Goal: Task Accomplishment & Management: Use online tool/utility

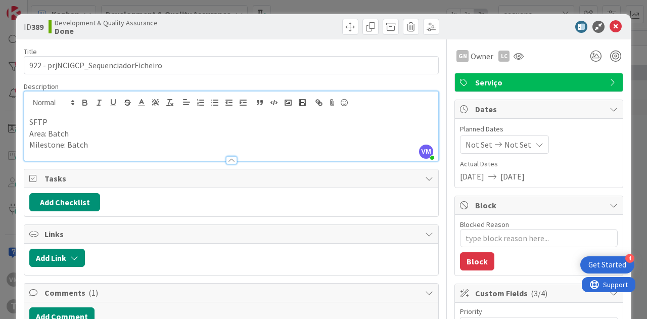
type textarea "x"
click at [610, 30] on icon at bounding box center [616, 27] width 12 height 12
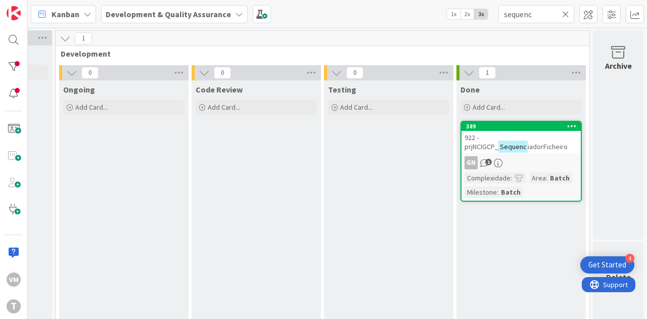
scroll to position [0, 521]
click at [540, 19] on input "sequenc" at bounding box center [537, 14] width 76 height 18
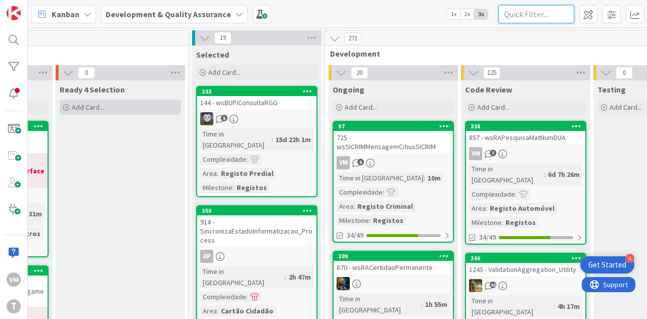
scroll to position [7, 260]
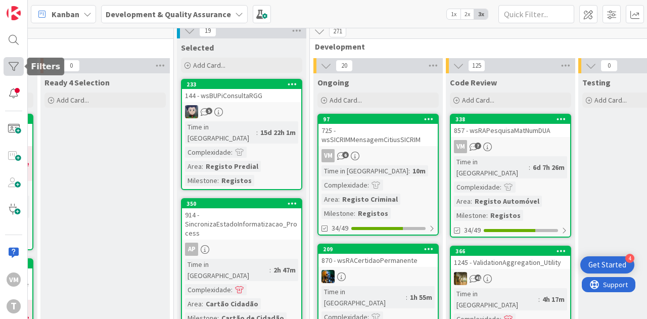
click at [10, 71] on div at bounding box center [14, 66] width 20 height 19
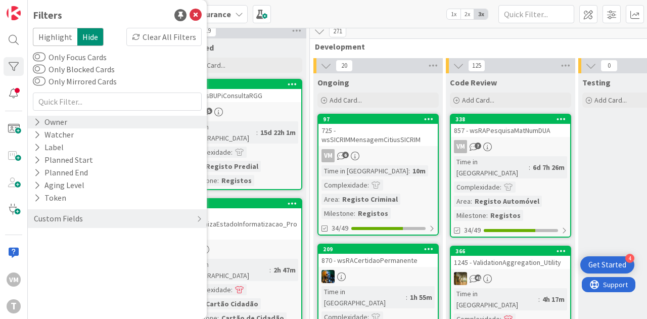
click at [55, 125] on div "Owner" at bounding box center [50, 122] width 35 height 13
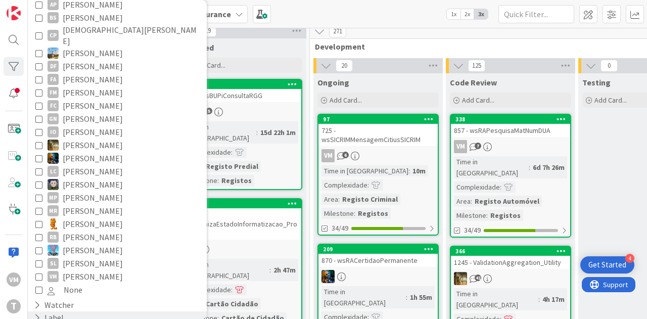
scroll to position [215, 0]
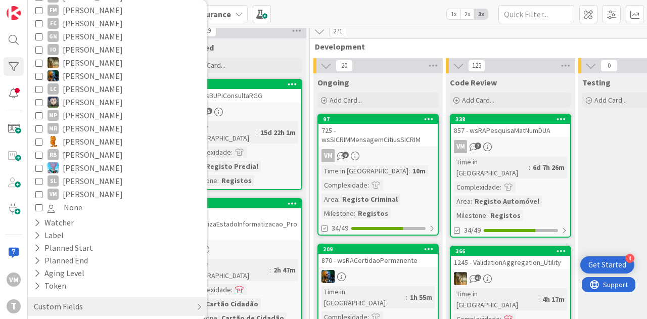
click at [69, 188] on span "[PERSON_NAME]" at bounding box center [93, 194] width 60 height 13
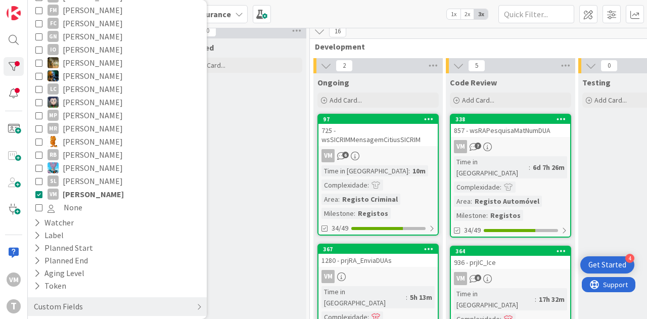
scroll to position [0, 0]
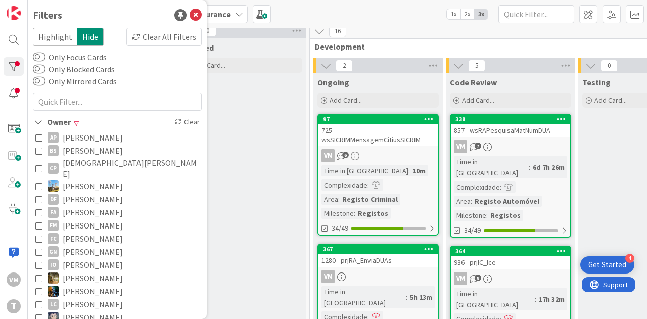
click at [386, 142] on div "725 - wsSICRIMMensagemCitiusSICRIM" at bounding box center [378, 135] width 119 height 22
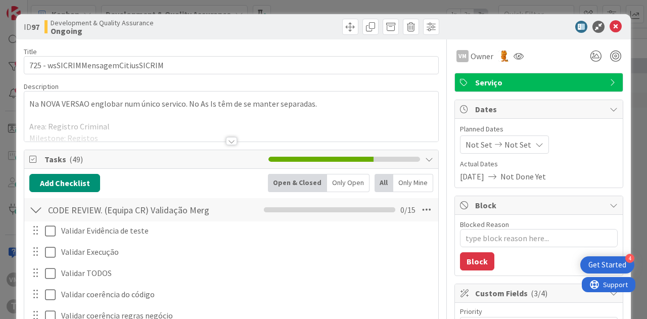
click at [229, 139] on div at bounding box center [231, 141] width 11 height 8
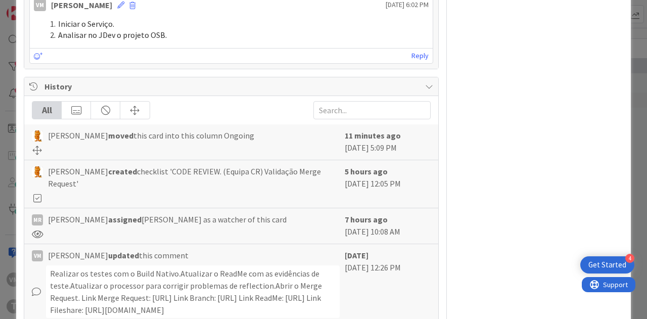
scroll to position [1677, 0]
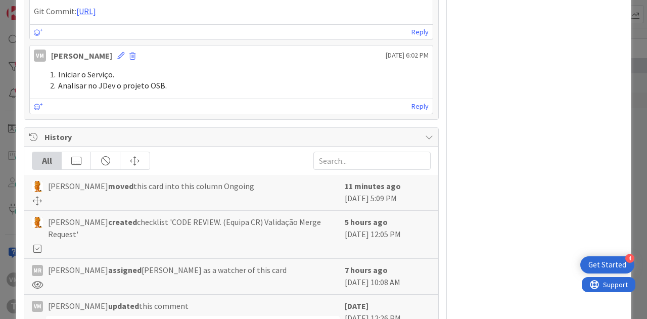
type textarea "x"
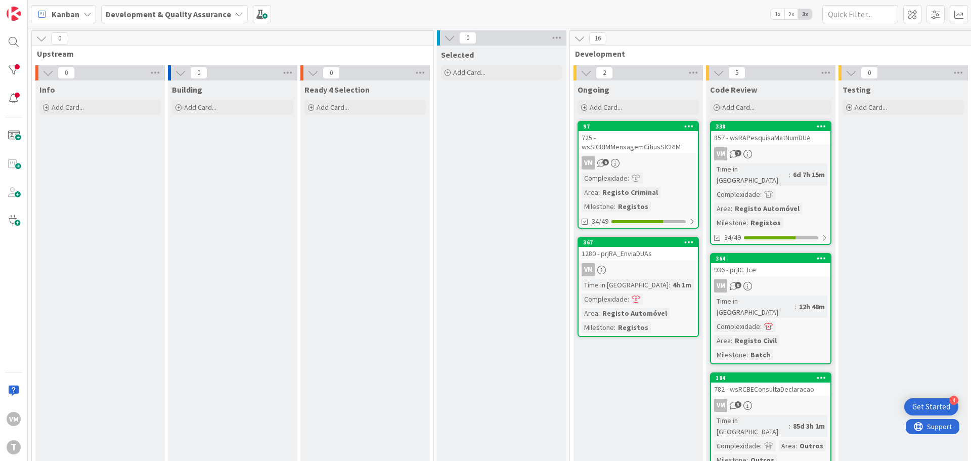
scroll to position [101, 198]
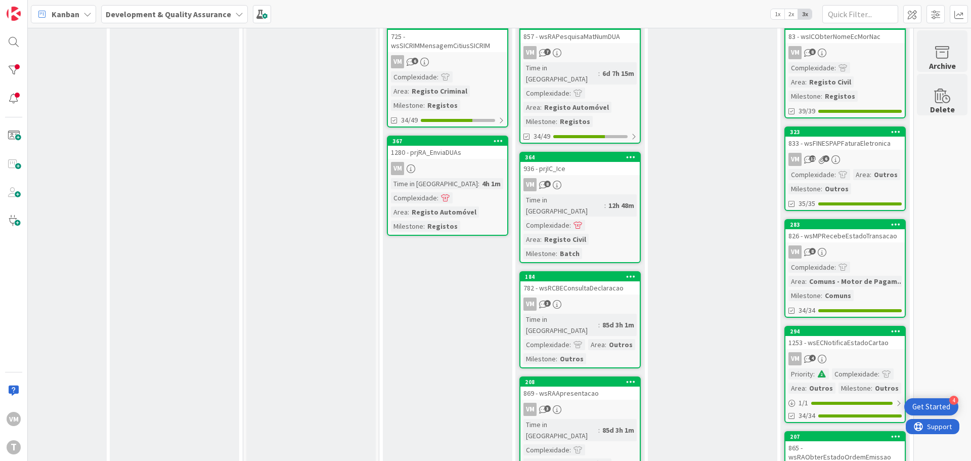
click at [428, 166] on div "VM" at bounding box center [447, 168] width 119 height 13
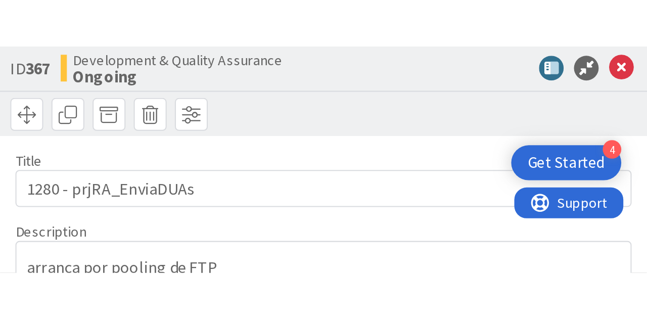
scroll to position [101, 198]
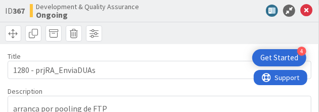
type textarea "x"
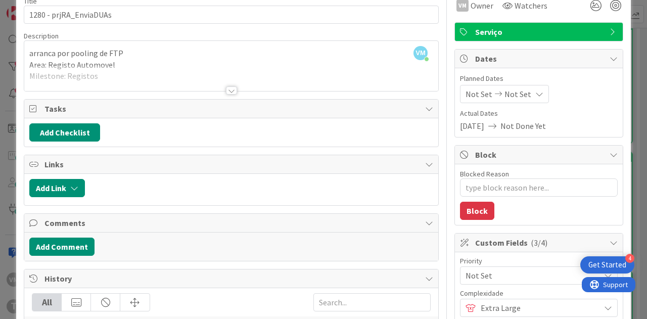
scroll to position [51, 0]
click at [66, 238] on button "Add Comment" at bounding box center [61, 247] width 65 height 18
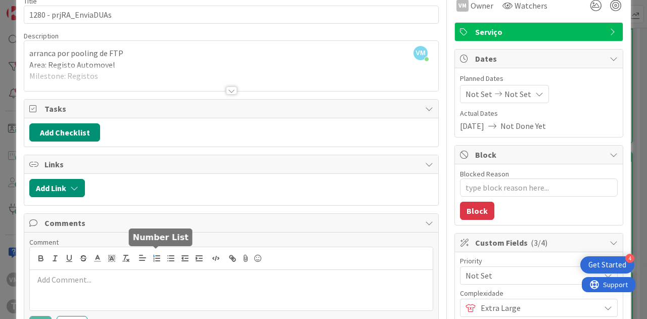
click at [156, 256] on icon "button" at bounding box center [156, 258] width 9 height 9
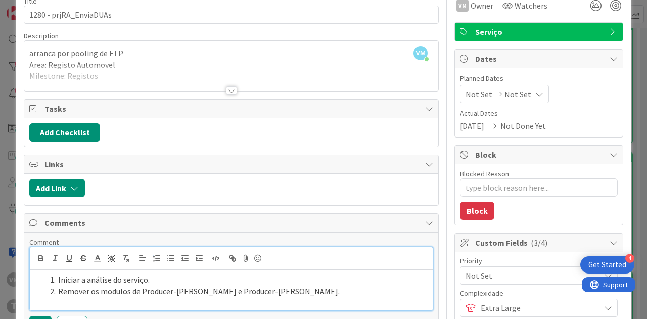
click at [59, 289] on li "Remover os modulos de Producer-[PERSON_NAME] e Producer-[PERSON_NAME]." at bounding box center [237, 292] width 383 height 12
click at [256, 287] on li "Remover os modulos de Producer-[PERSON_NAME] e Producer-[PERSON_NAME]." at bounding box center [237, 292] width 383 height 12
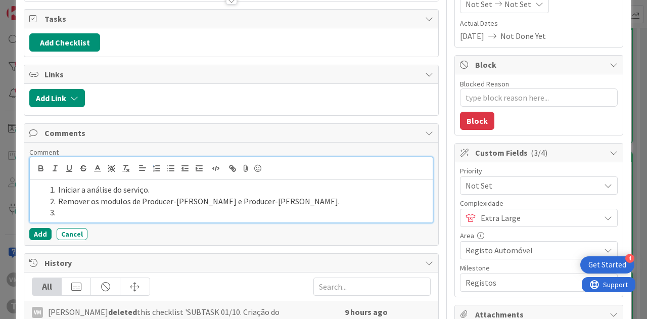
scroll to position [202, 0]
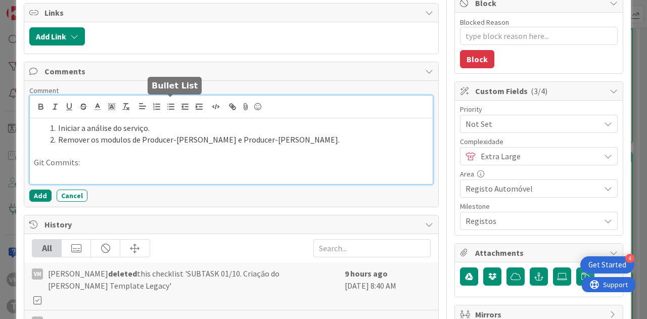
click at [170, 104] on line "button" at bounding box center [171, 104] width 5 height 0
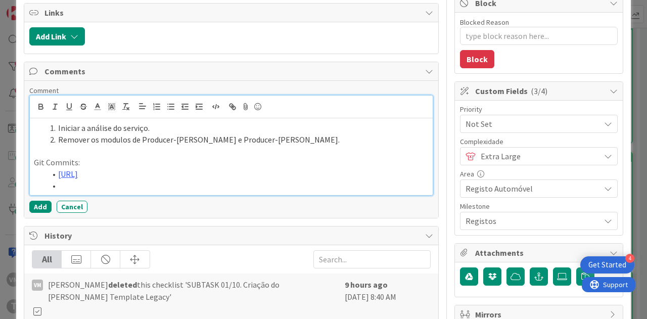
click at [271, 139] on li "Remover os modulos de Producer-[PERSON_NAME] e Producer-[PERSON_NAME]." at bounding box center [237, 140] width 383 height 12
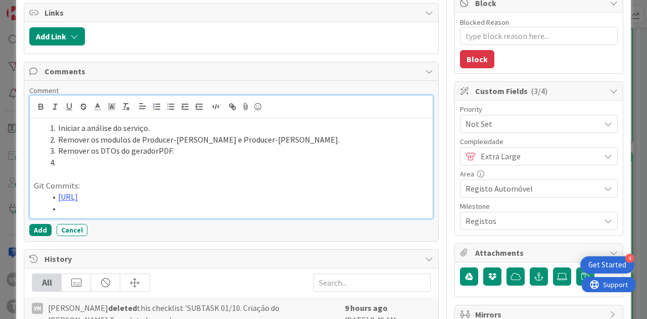
click at [88, 211] on li at bounding box center [237, 209] width 383 height 12
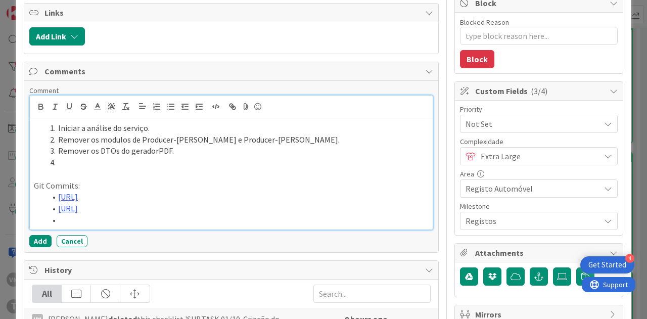
click at [103, 159] on li at bounding box center [237, 163] width 383 height 12
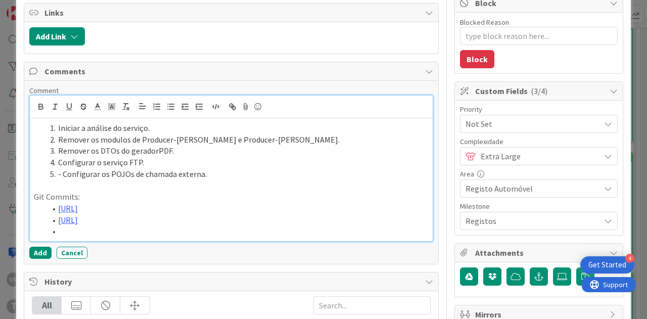
click at [63, 170] on li "- Configurar os POJOs de chamada externa." at bounding box center [237, 174] width 383 height 12
click at [77, 225] on link "[URL]" at bounding box center [68, 220] width 20 height 10
click at [57, 168] on li "Configurar os POJOs de chamada externa." at bounding box center [237, 174] width 383 height 12
click at [157, 157] on li "Configurar o serviço FTP." at bounding box center [237, 163] width 383 height 12
click at [153, 160] on li "Configurar o serviço FTP." at bounding box center [237, 163] width 383 height 12
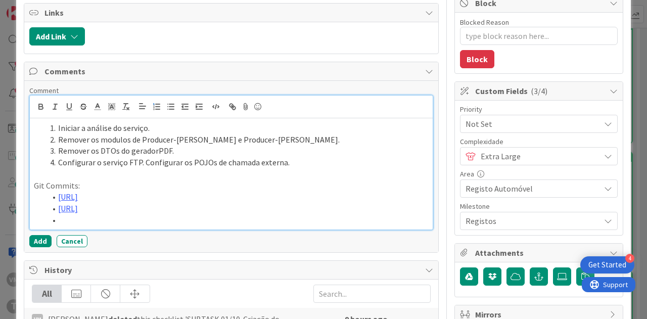
click at [84, 226] on li at bounding box center [237, 220] width 383 height 12
click at [86, 226] on li at bounding box center [237, 220] width 383 height 12
click at [43, 247] on button "Add" at bounding box center [40, 241] width 22 height 12
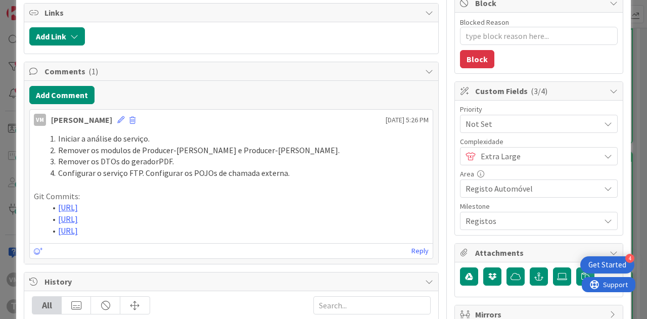
scroll to position [0, 0]
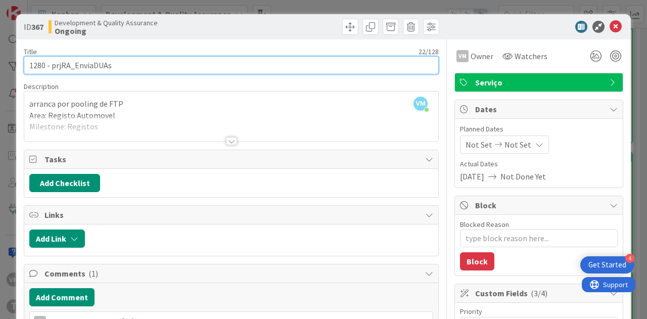
click at [37, 66] on input "1280 - prjRA_EnviaDUAs" at bounding box center [231, 65] width 415 height 18
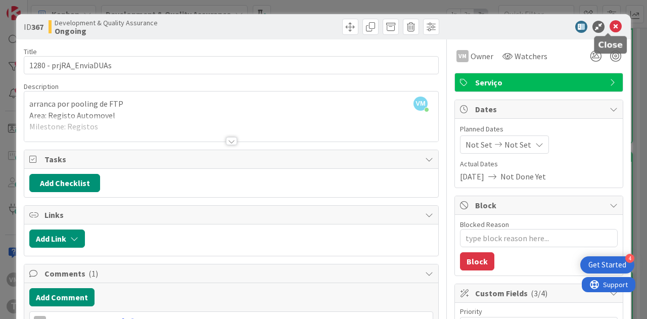
click at [610, 23] on icon at bounding box center [616, 27] width 12 height 12
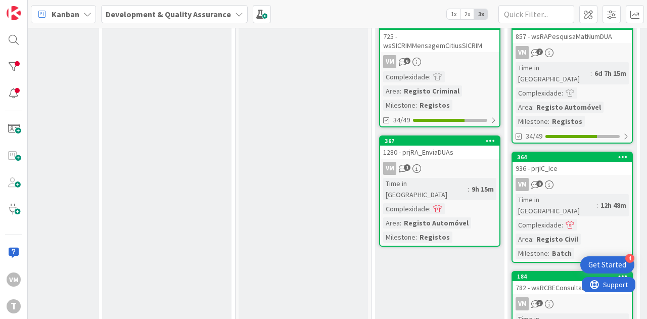
click at [454, 49] on div "725 - wsSICRIMMensagemCitiusSICRIM" at bounding box center [439, 41] width 119 height 22
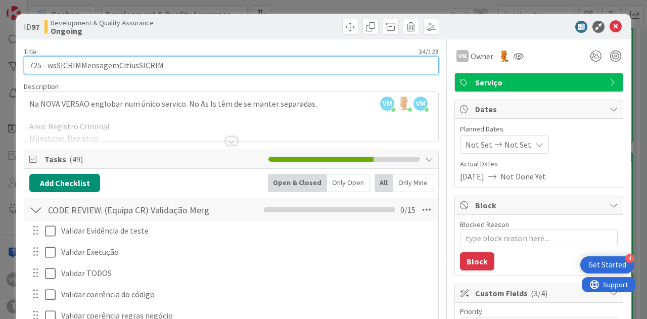
click at [65, 66] on input "725 - wsSICRIMMensagemCitiusSICRIM" at bounding box center [231, 65] width 415 height 18
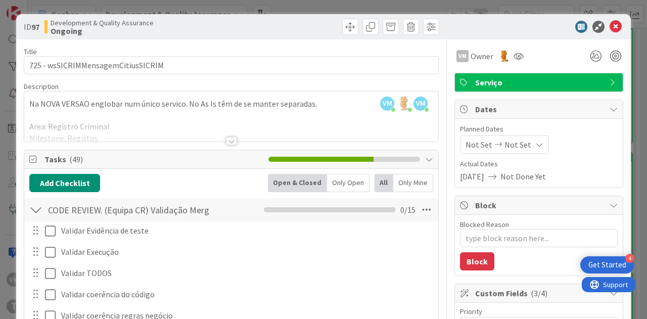
type textarea "x"
